Goal: Obtain resource: Obtain resource

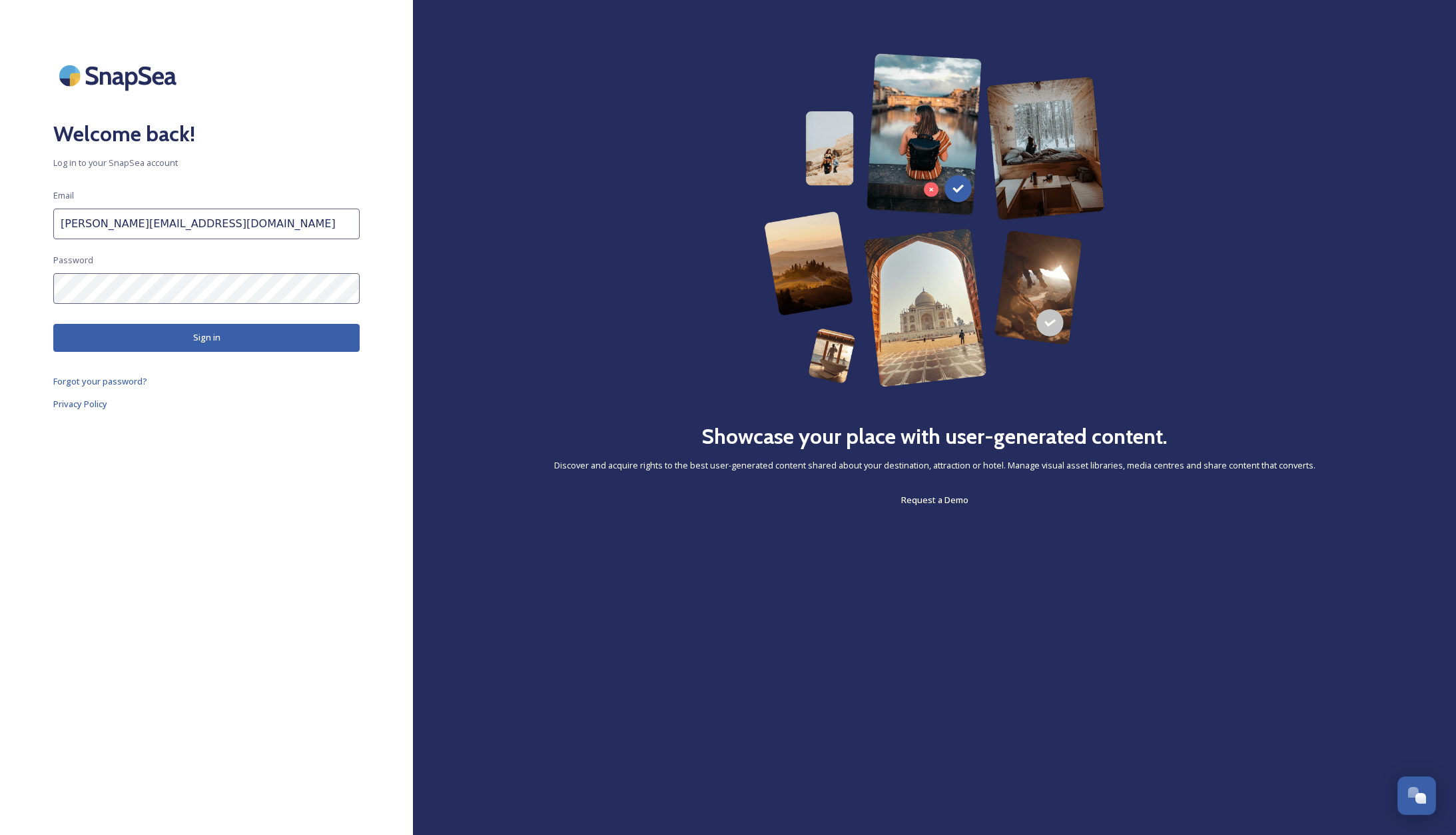
click at [224, 343] on button "Sign in" at bounding box center [206, 337] width 306 height 27
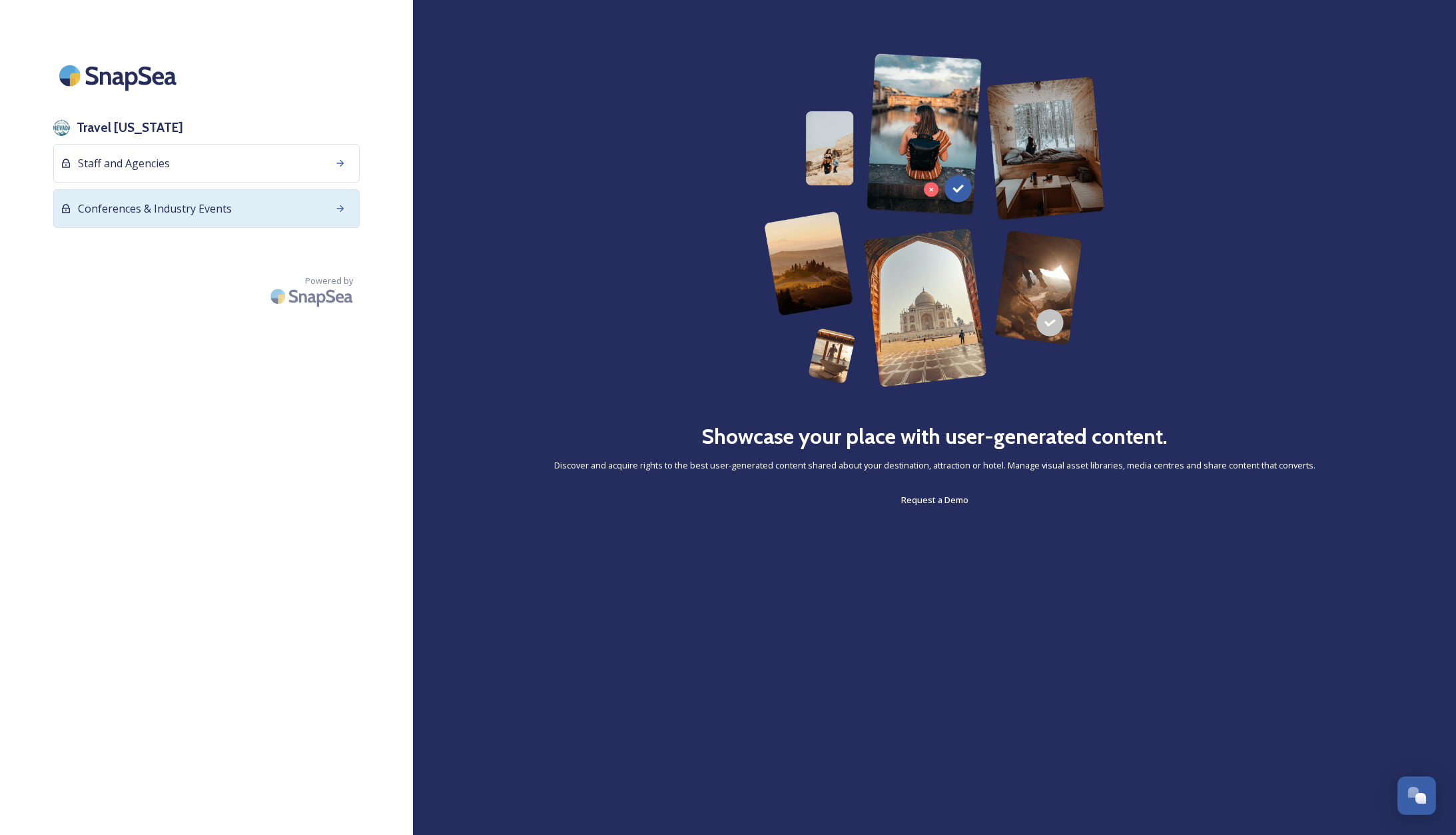
click at [127, 202] on span "Conferences & Industry Events" at bounding box center [155, 209] width 154 height 16
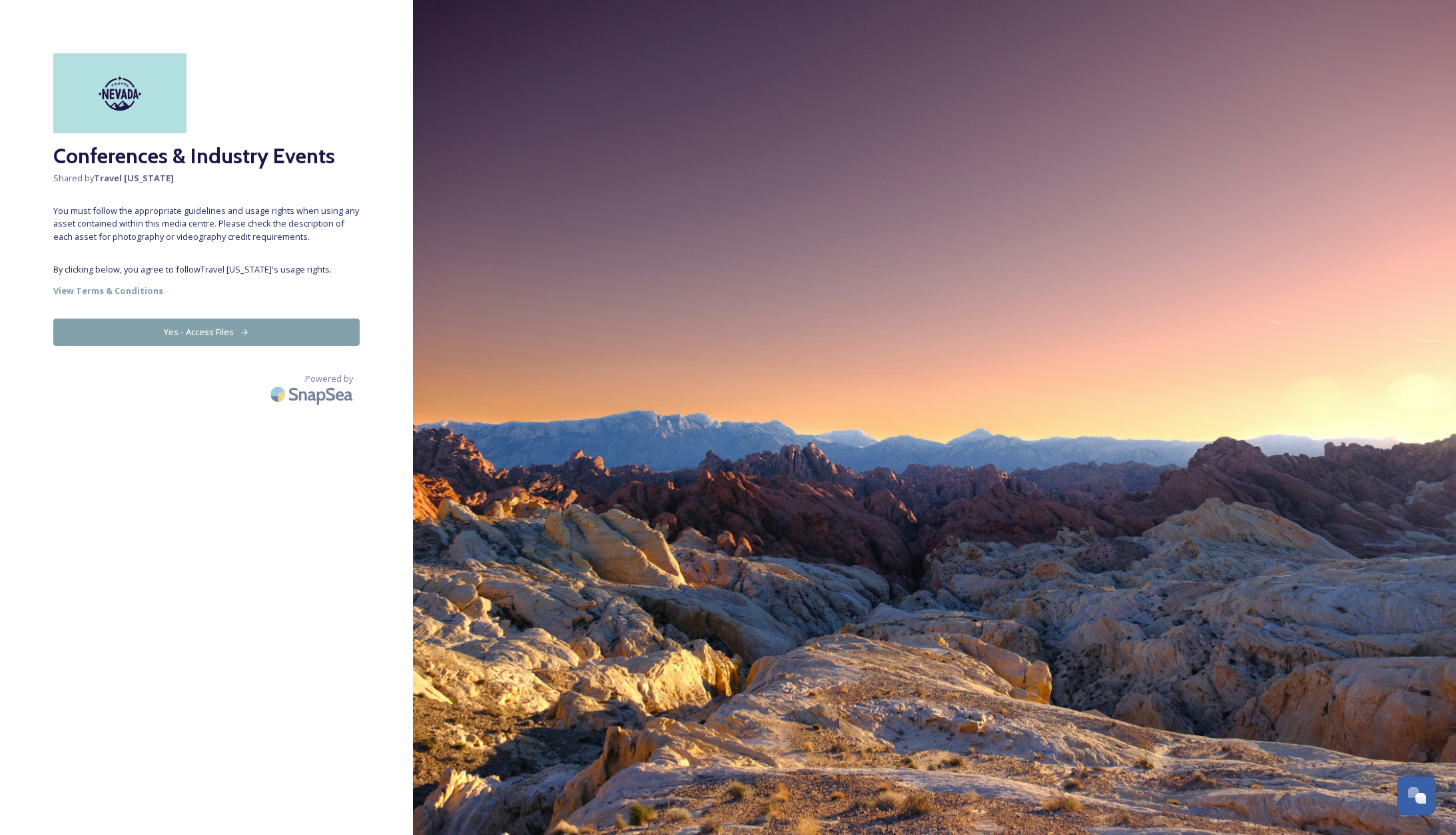
drag, startPoint x: 168, startPoint y: 325, endPoint x: 209, endPoint y: 334, distance: 42.0
click at [168, 325] on button "Yes - Access Files" at bounding box center [206, 332] width 306 height 27
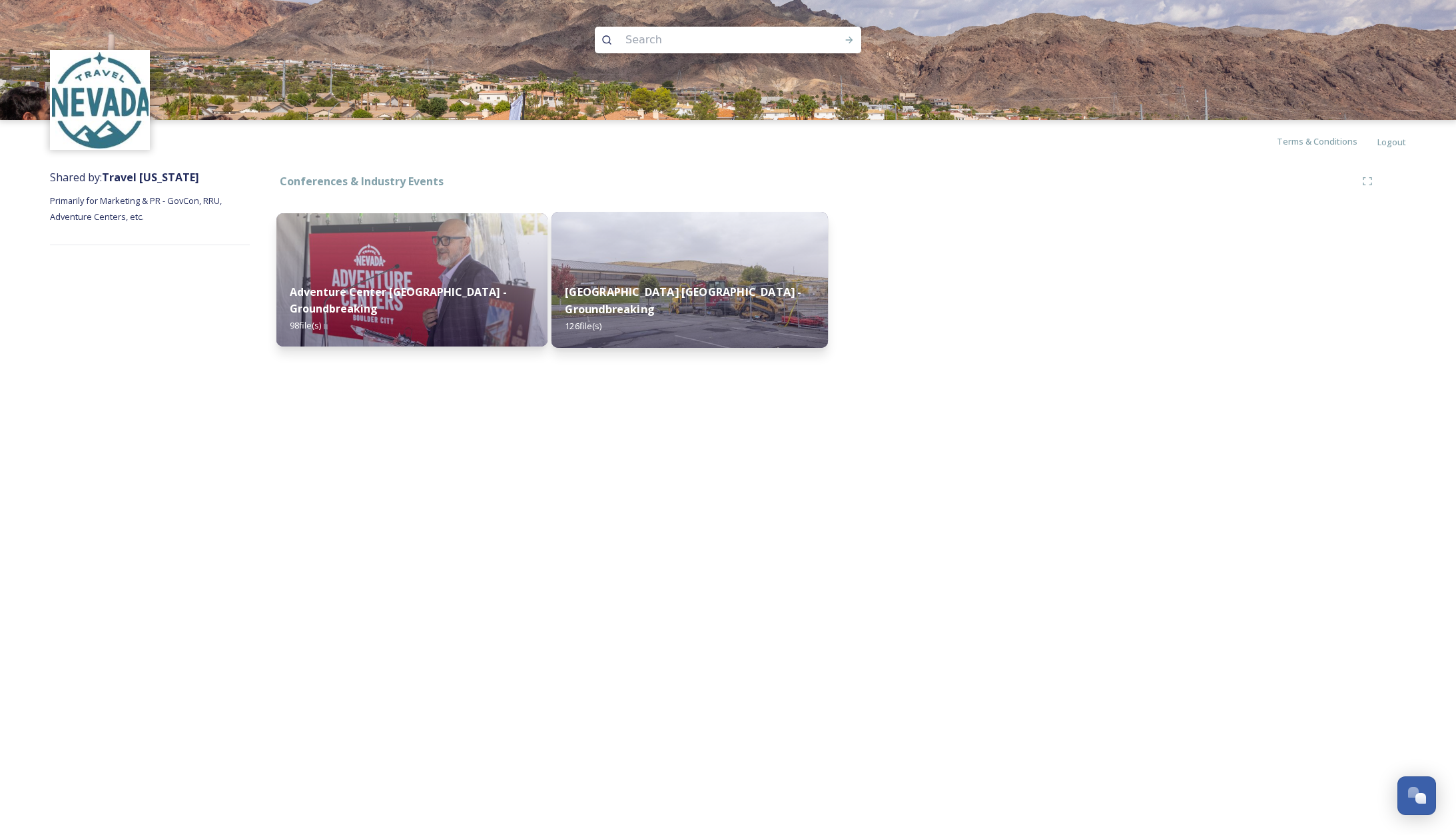
click at [714, 276] on div "[GEOGRAPHIC_DATA] [GEOGRAPHIC_DATA] - Groundbreaking 126 file(s)" at bounding box center [689, 309] width 276 height 77
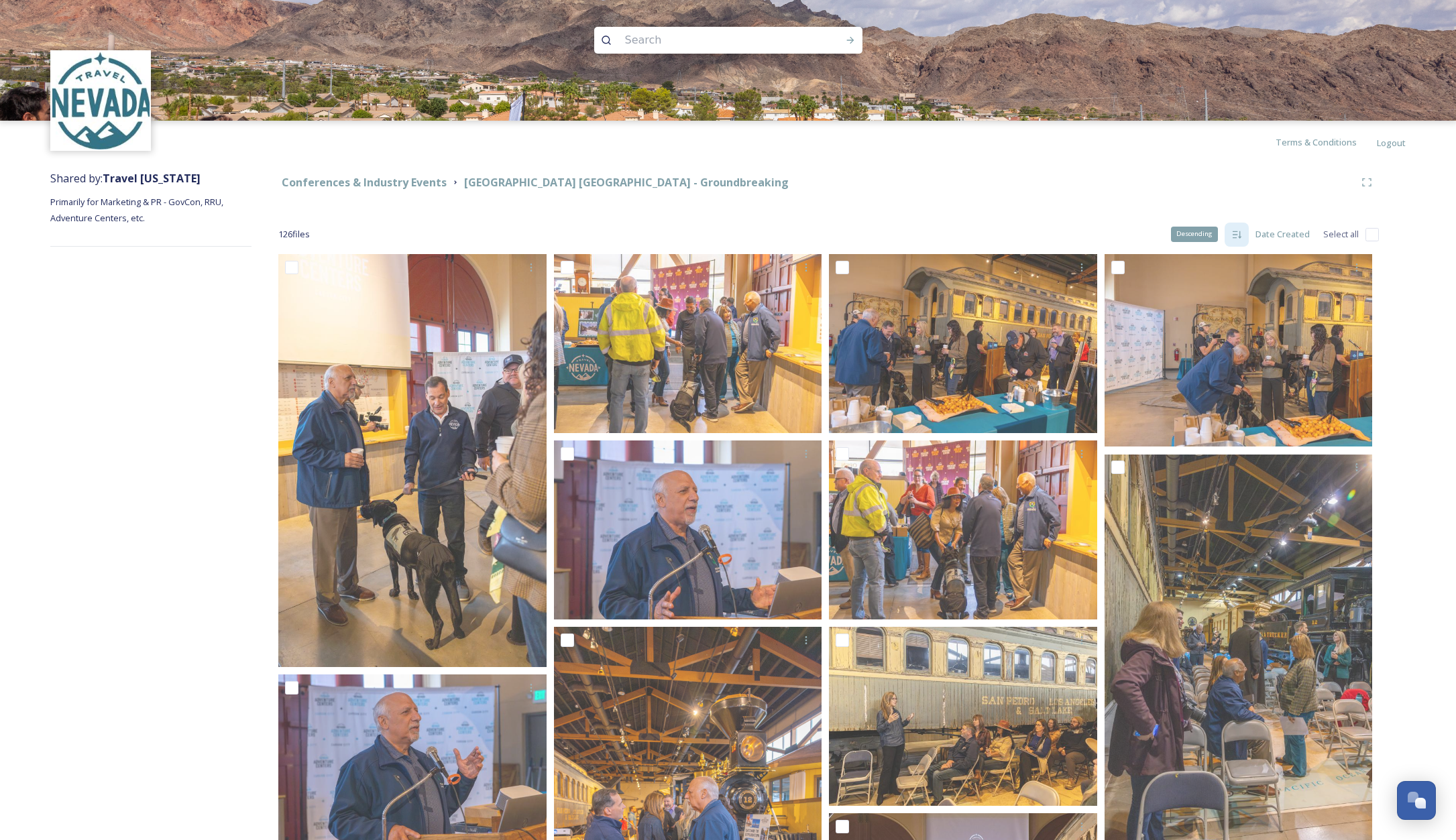
click at [1242, 235] on icon at bounding box center [1237, 235] width 11 height 11
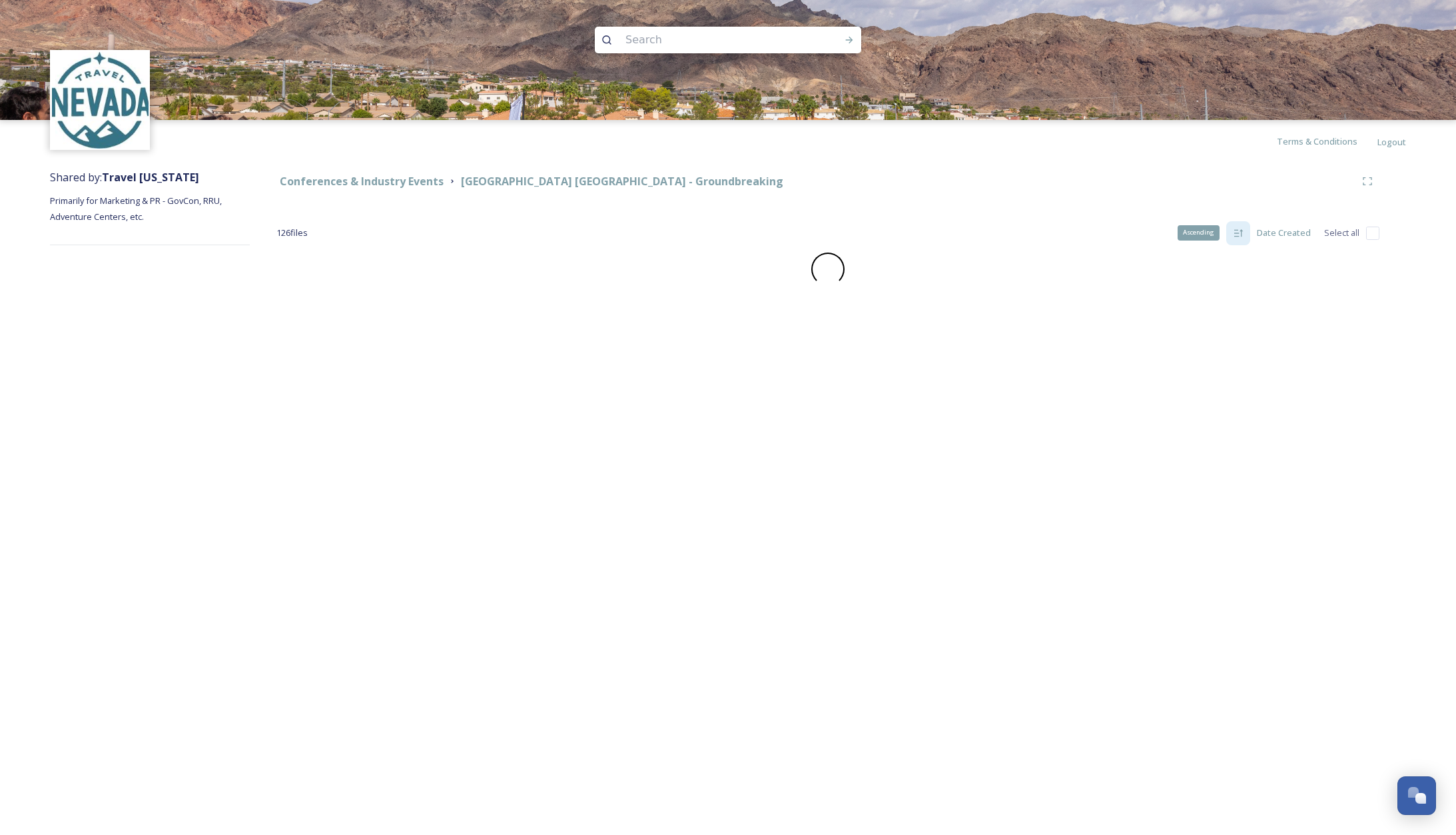
click at [1236, 230] on icon at bounding box center [1239, 232] width 9 height 7
click at [1197, 232] on div "Filters" at bounding box center [1195, 232] width 50 height 26
click at [1217, 316] on span "Uploaded Date" at bounding box center [1221, 315] width 60 height 13
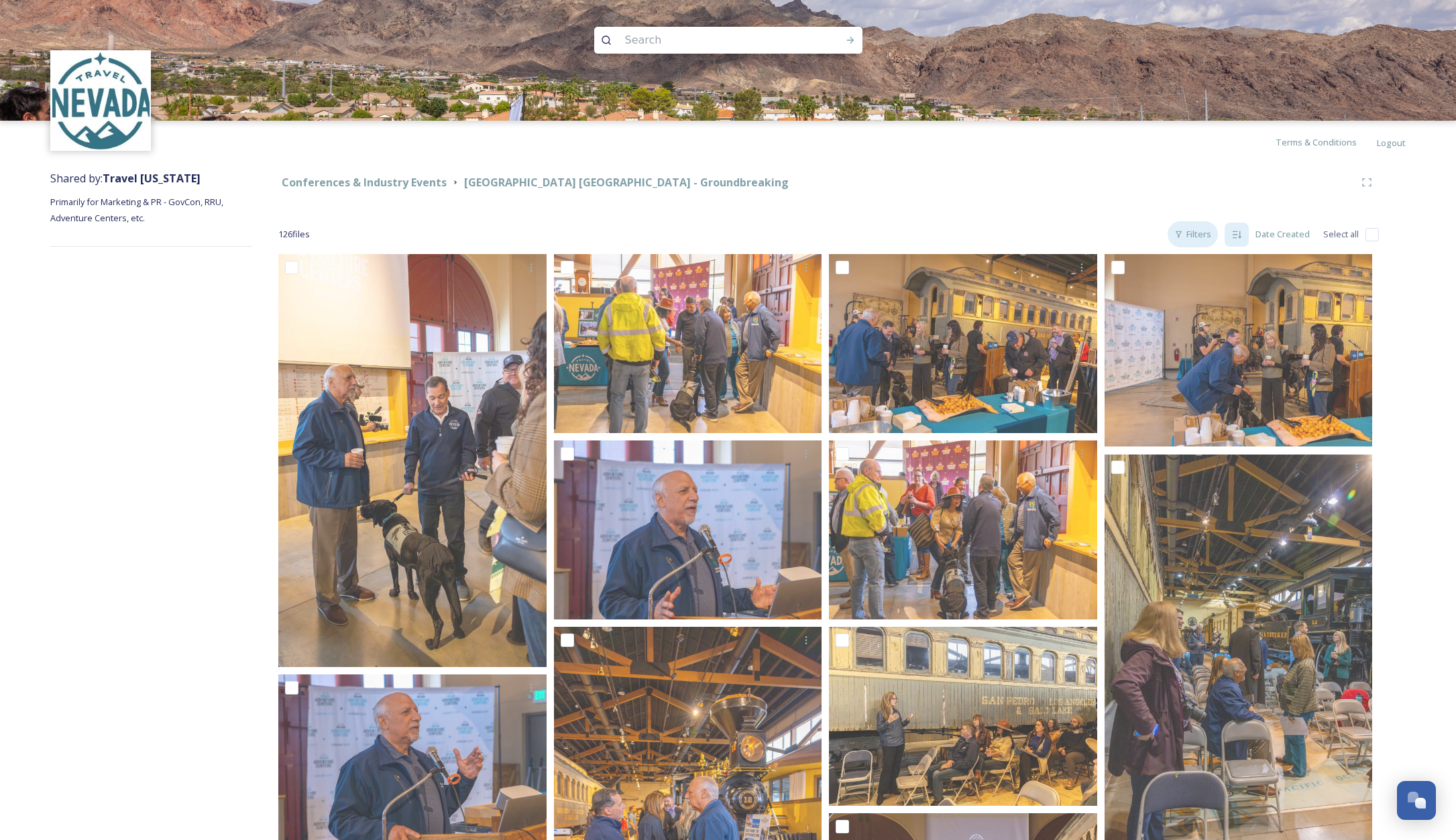
click at [1195, 236] on div "Filters" at bounding box center [1193, 234] width 50 height 27
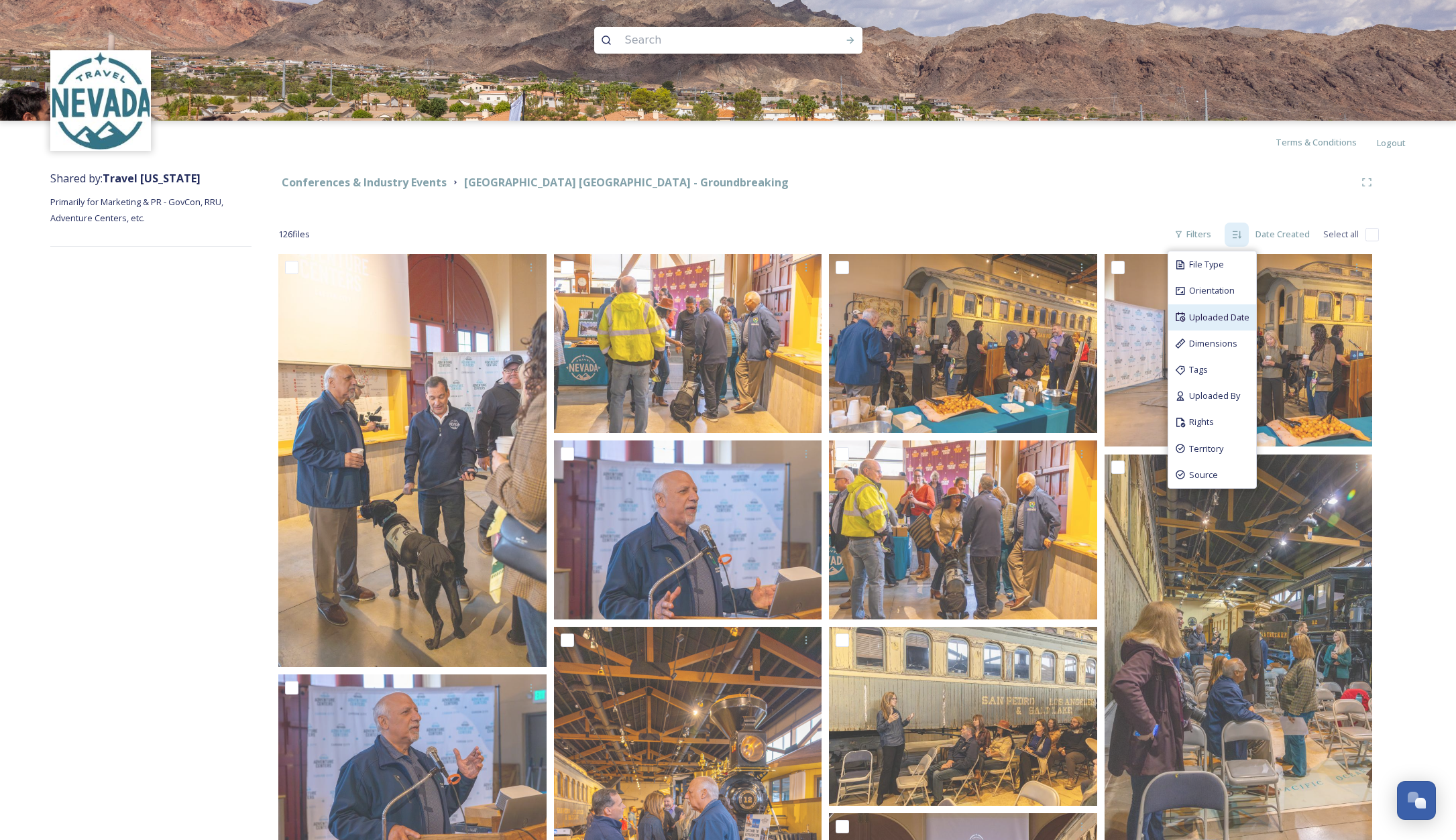
click at [1209, 315] on span "Uploaded Date" at bounding box center [1219, 317] width 61 height 13
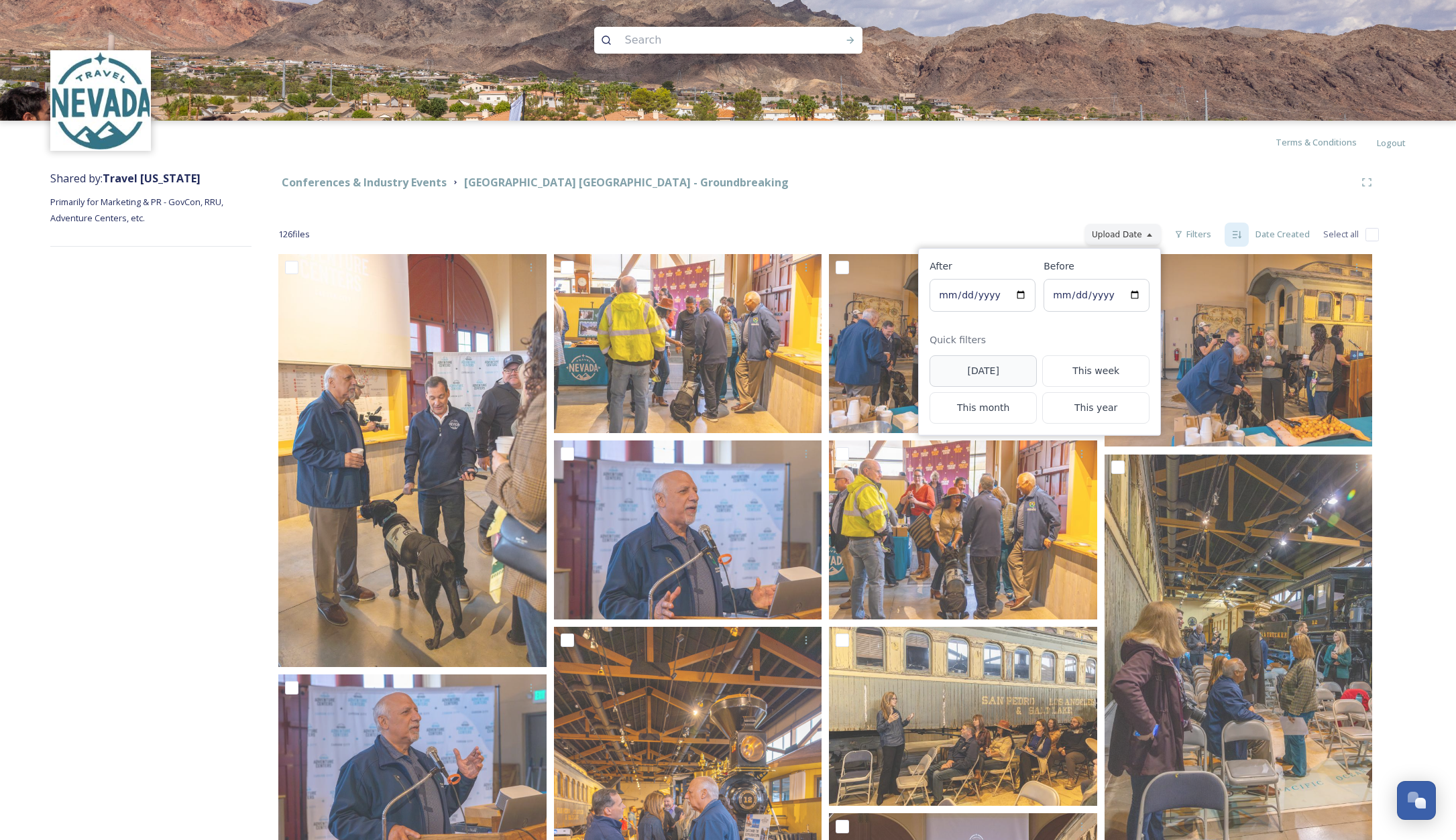
click at [1006, 370] on button "[DATE]" at bounding box center [983, 370] width 107 height 31
type input "[DATE]"
click at [1001, 370] on button "[DATE]" at bounding box center [983, 370] width 107 height 31
click at [1006, 369] on button "[DATE]" at bounding box center [983, 370] width 107 height 31
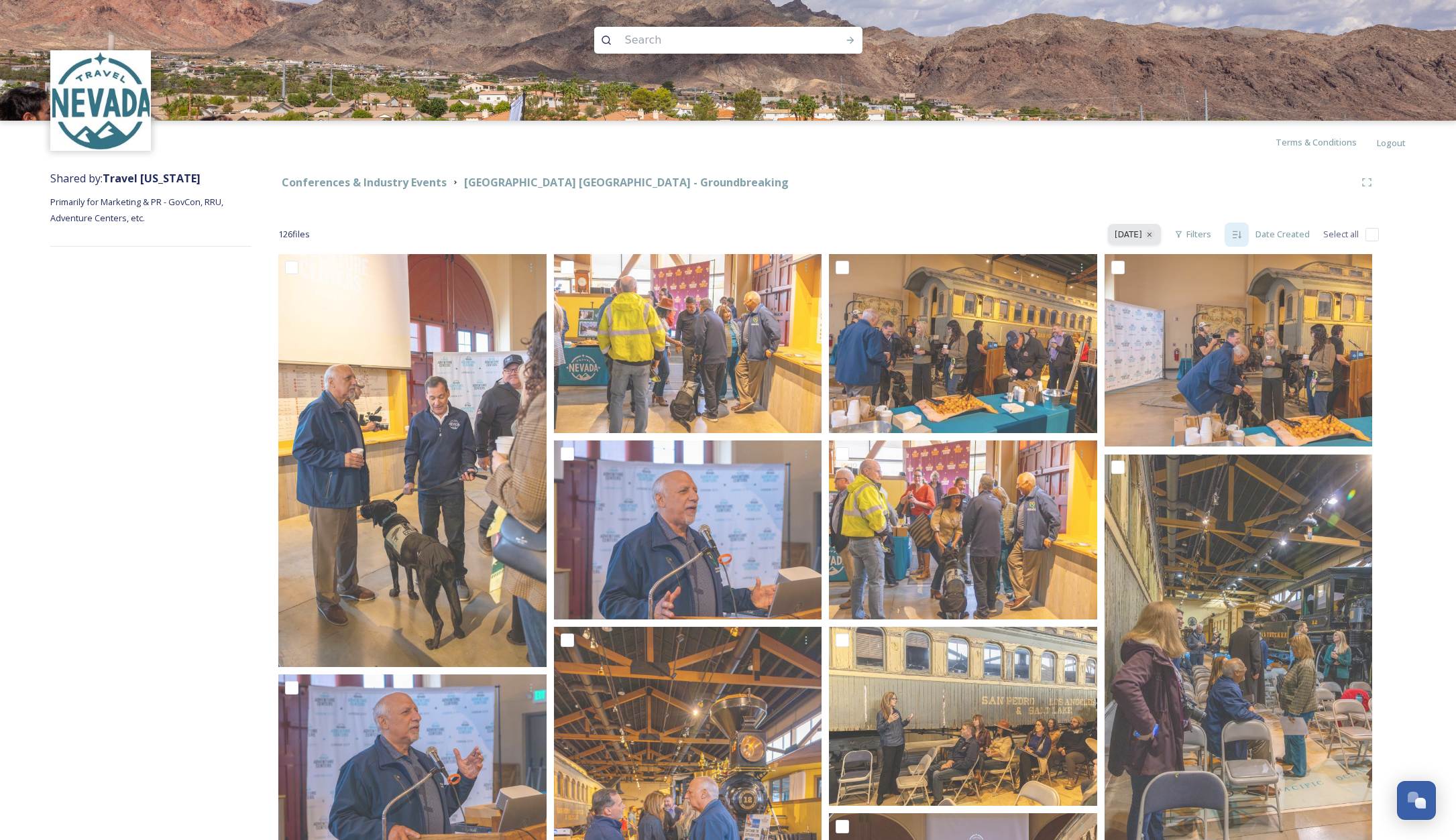
click at [1140, 234] on button "[DATE]" at bounding box center [1135, 234] width 53 height 21
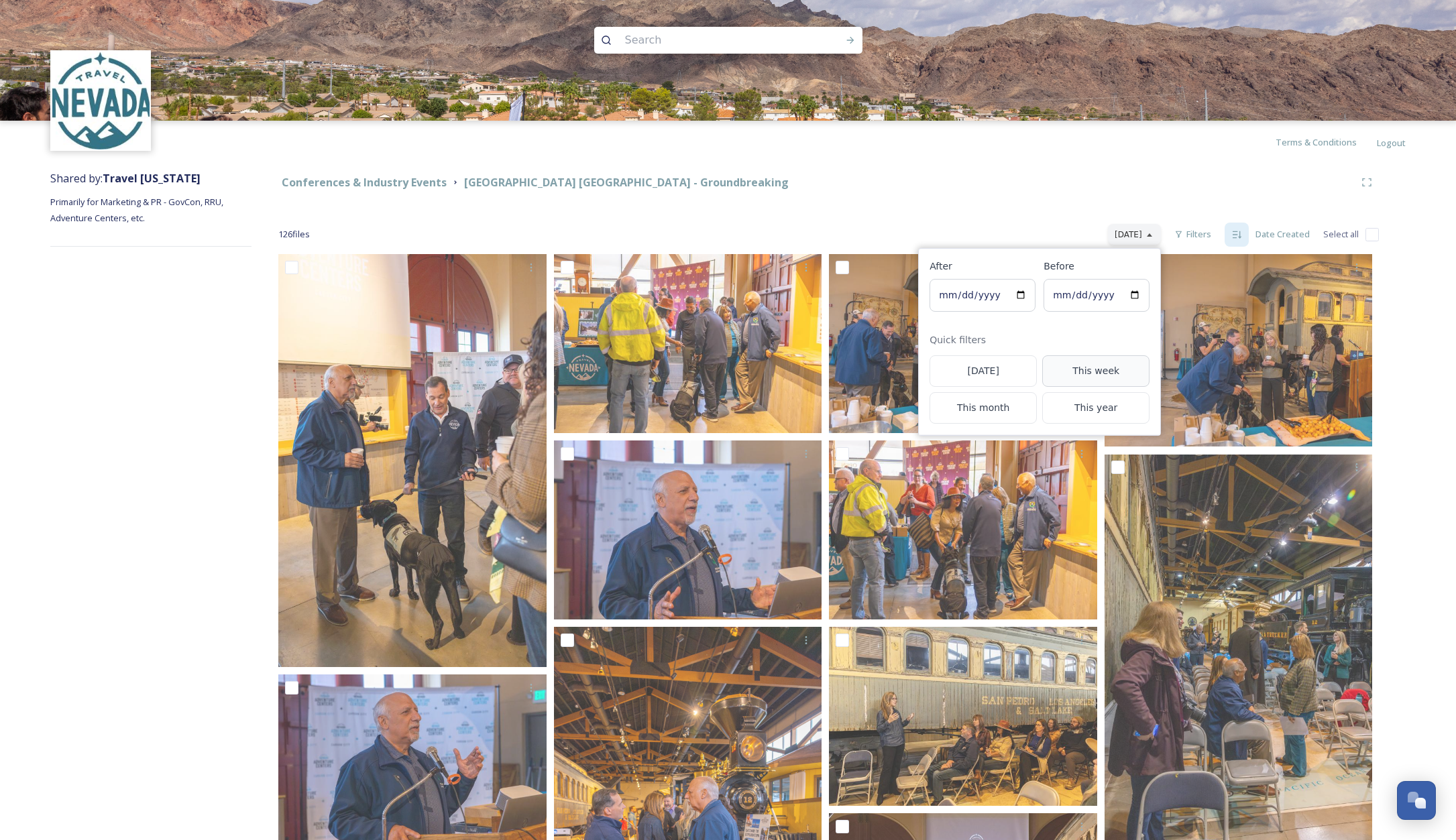
click at [1099, 372] on button "This week" at bounding box center [1095, 370] width 107 height 31
click at [1024, 369] on button "[DATE]" at bounding box center [983, 370] width 107 height 31
type input "[DATE]"
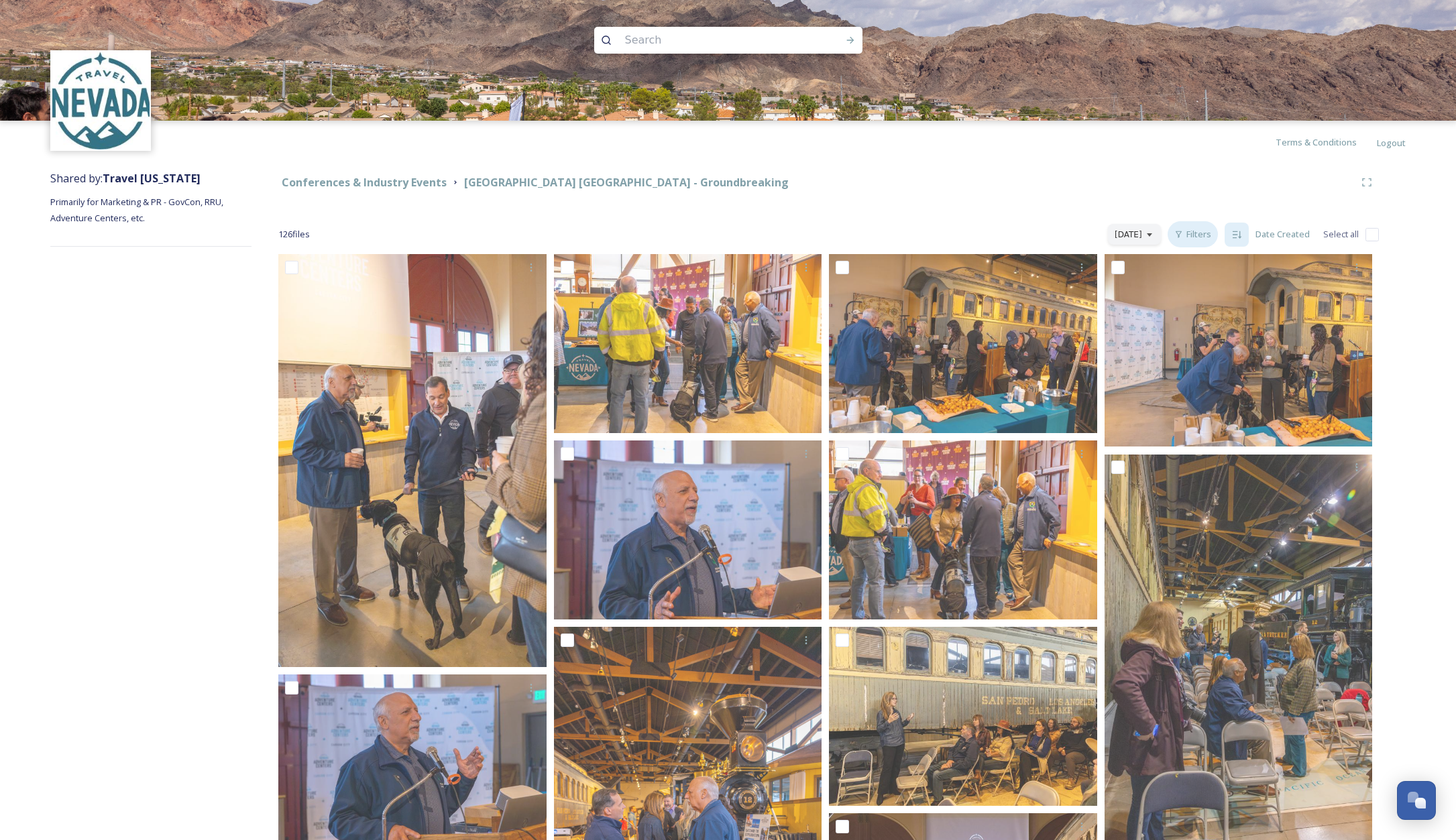
click at [1205, 236] on div "Filters" at bounding box center [1193, 234] width 50 height 27
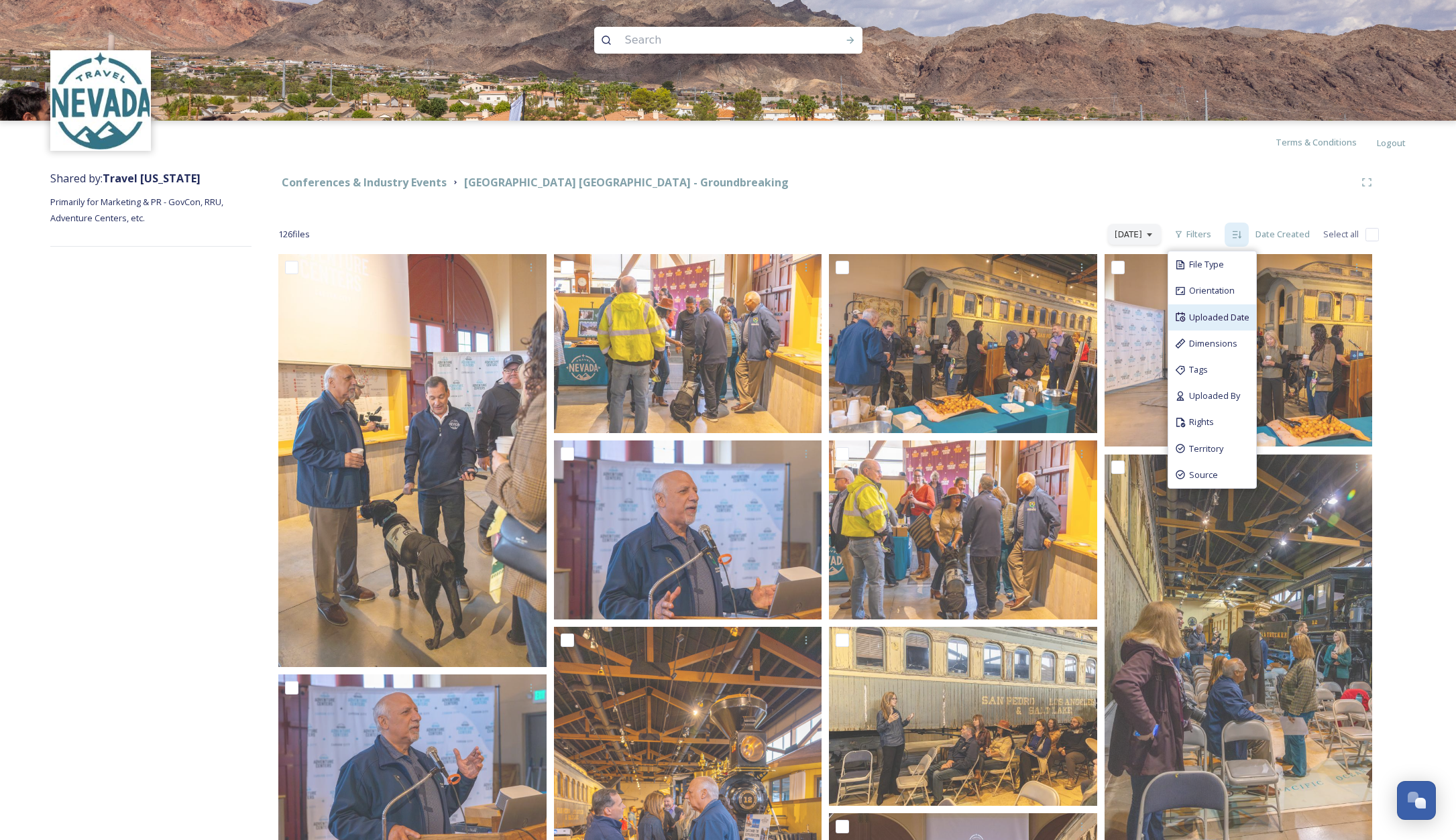
click at [1202, 324] on div "Uploaded Date" at bounding box center [1212, 317] width 88 height 27
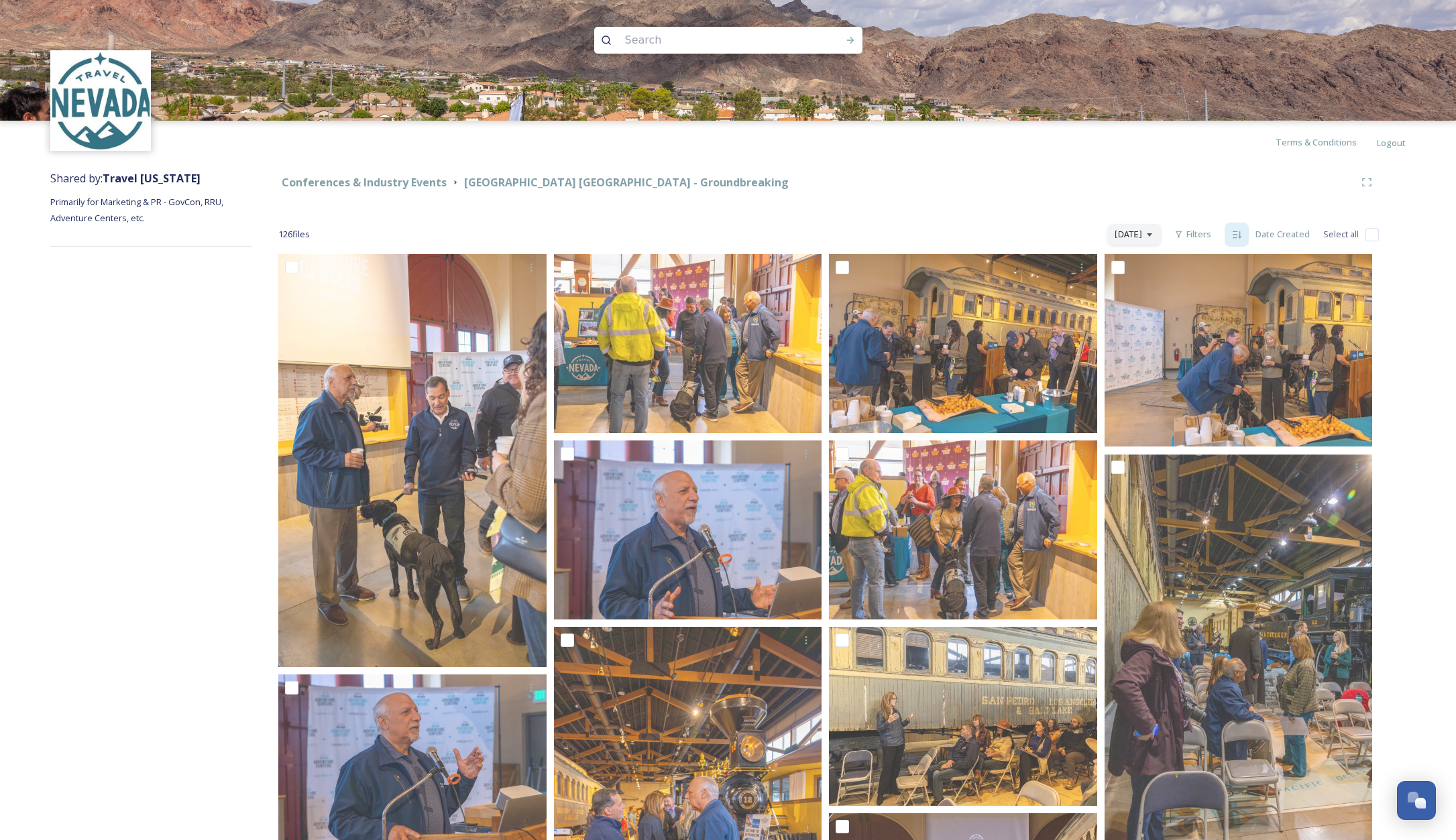
click at [1059, 187] on div "Conferences & Industry Events Adventure Center [GEOGRAPHIC_DATA] - Groundbreaki…" at bounding box center [816, 182] width 1076 height 17
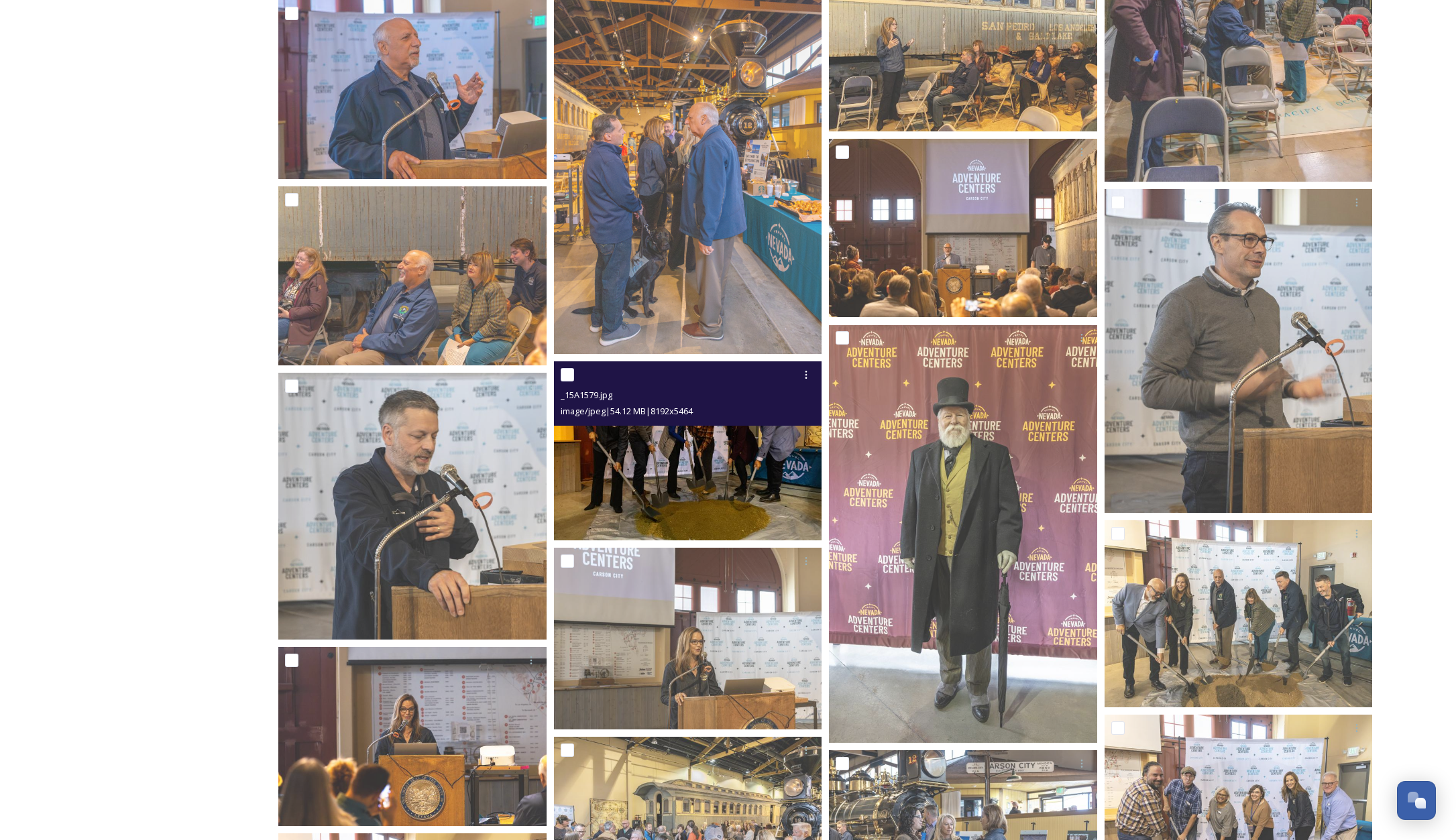
scroll to position [680, 0]
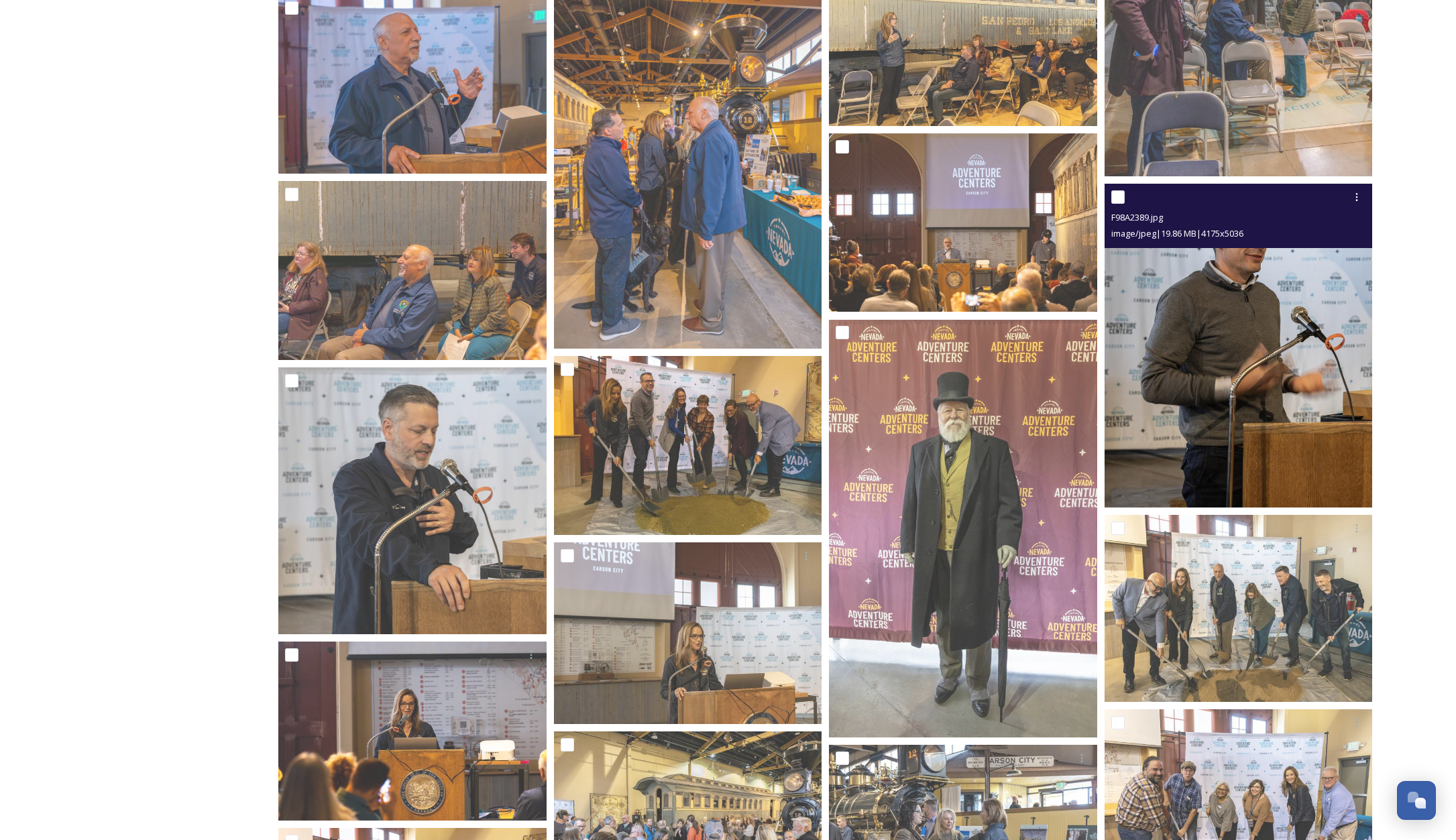
click at [1300, 385] on img at bounding box center [1239, 345] width 268 height 323
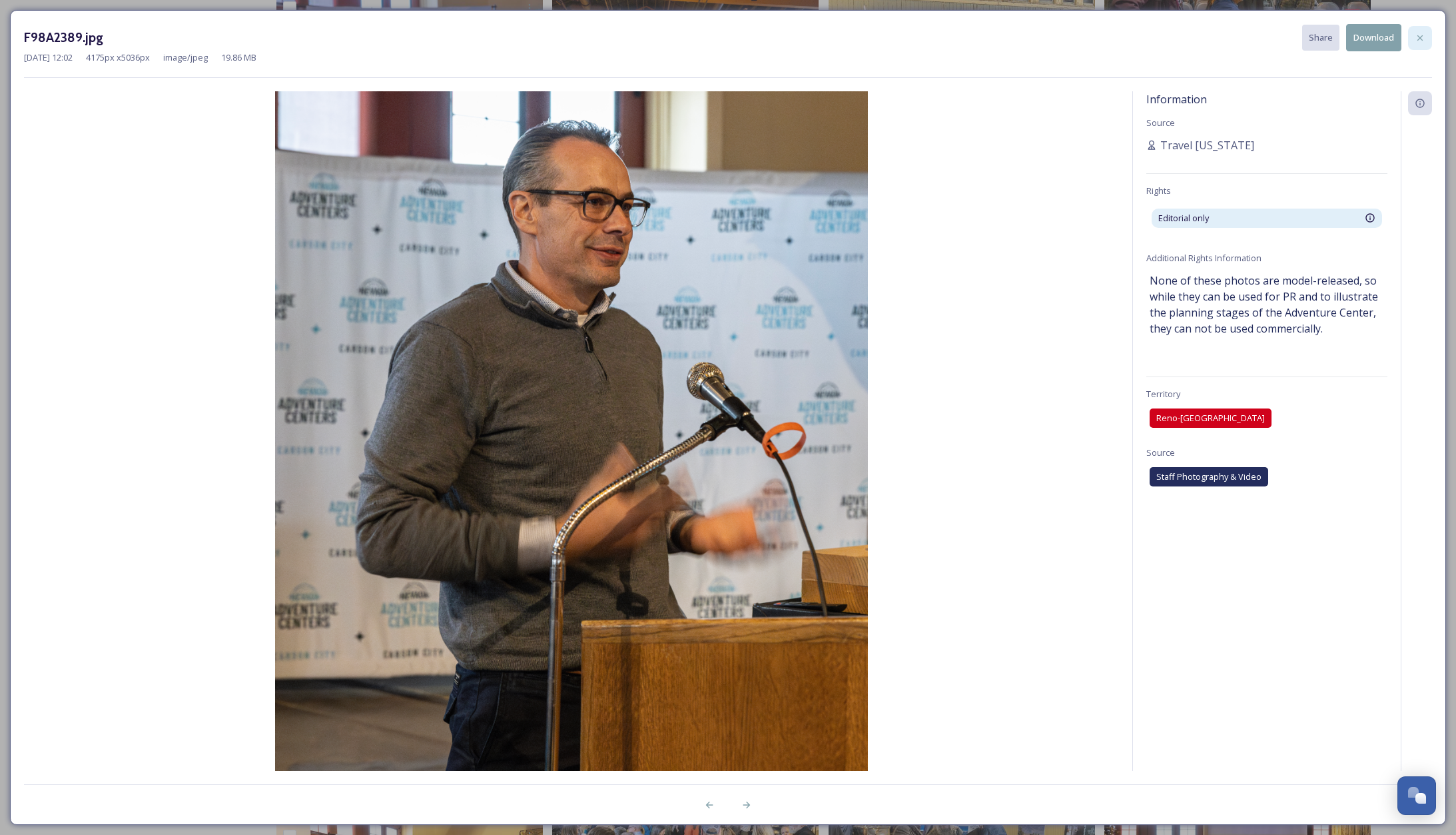
click at [1420, 34] on icon at bounding box center [1420, 38] width 11 height 11
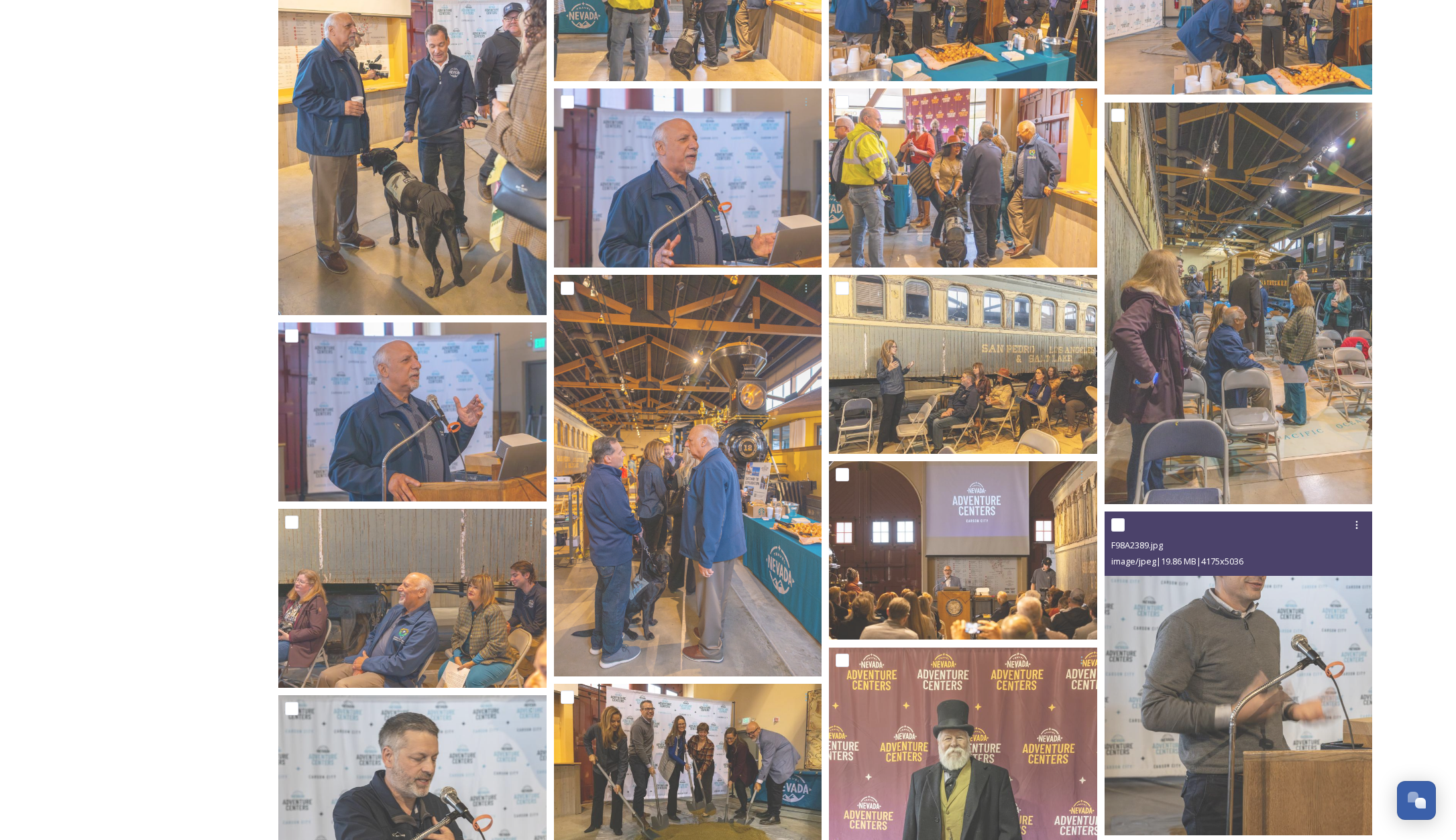
scroll to position [0, 0]
